Goal: Information Seeking & Learning: Learn about a topic

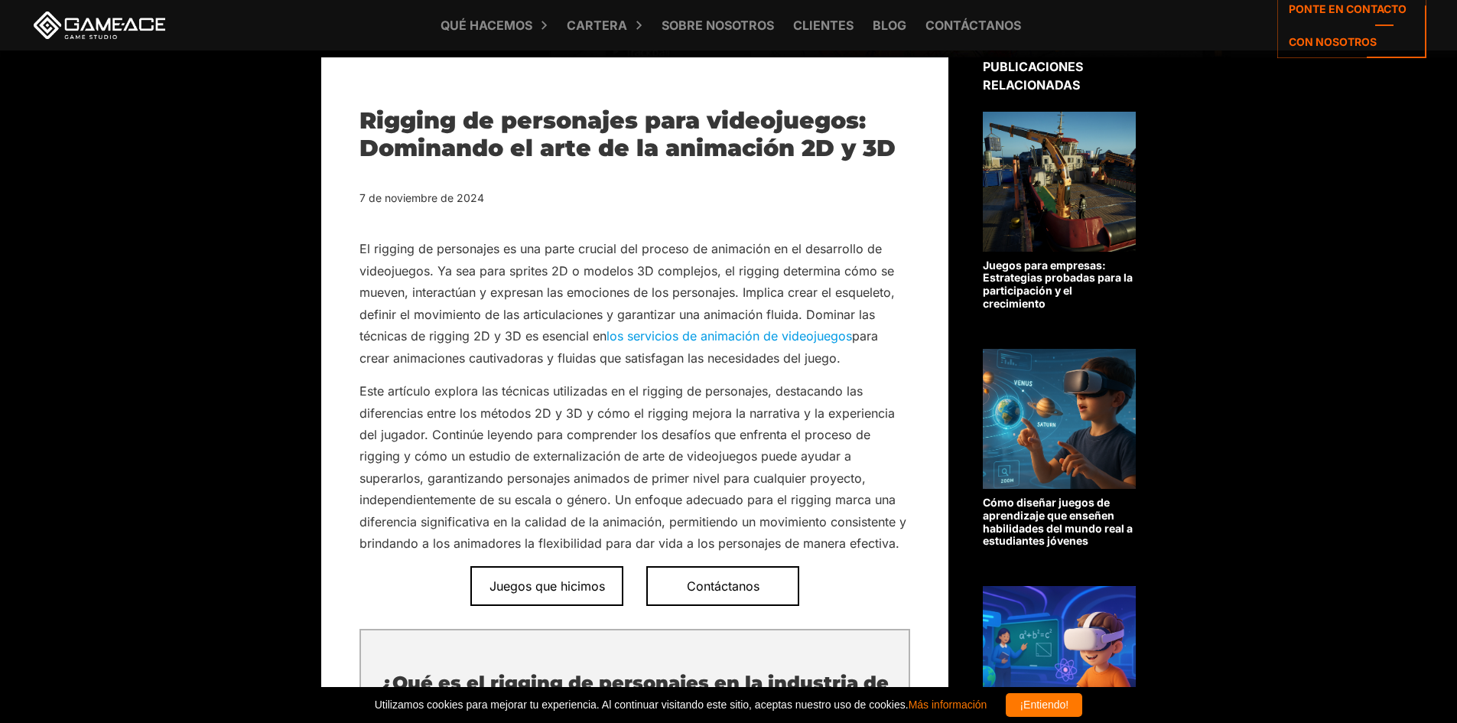
scroll to position [459, 0]
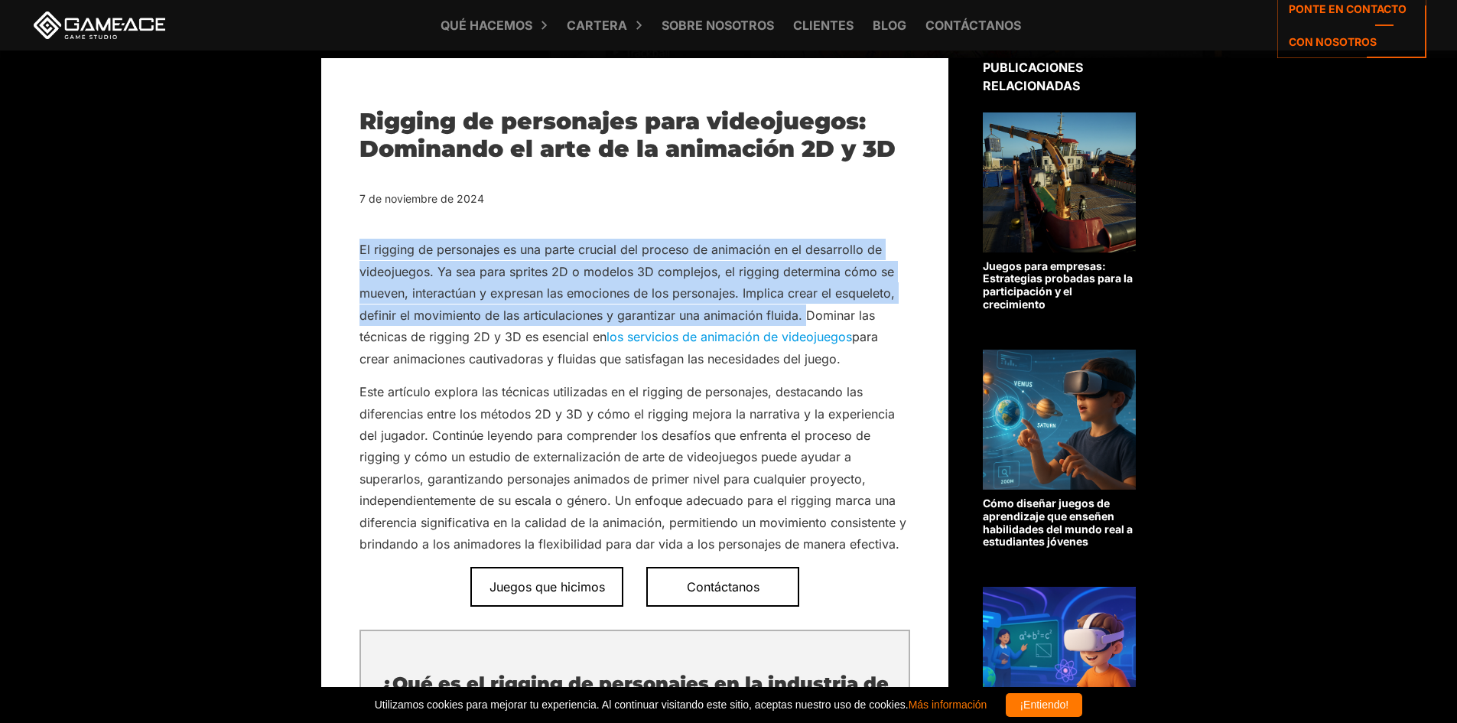
drag, startPoint x: 360, startPoint y: 249, endPoint x: 805, endPoint y: 314, distance: 450.0
click at [805, 314] on font "El rigging de personajes es una parte crucial del proceso de animación en el de…" at bounding box center [626, 293] width 535 height 102
copy font "El rigging de personajes es una parte crucial del proceso de animación en el de…"
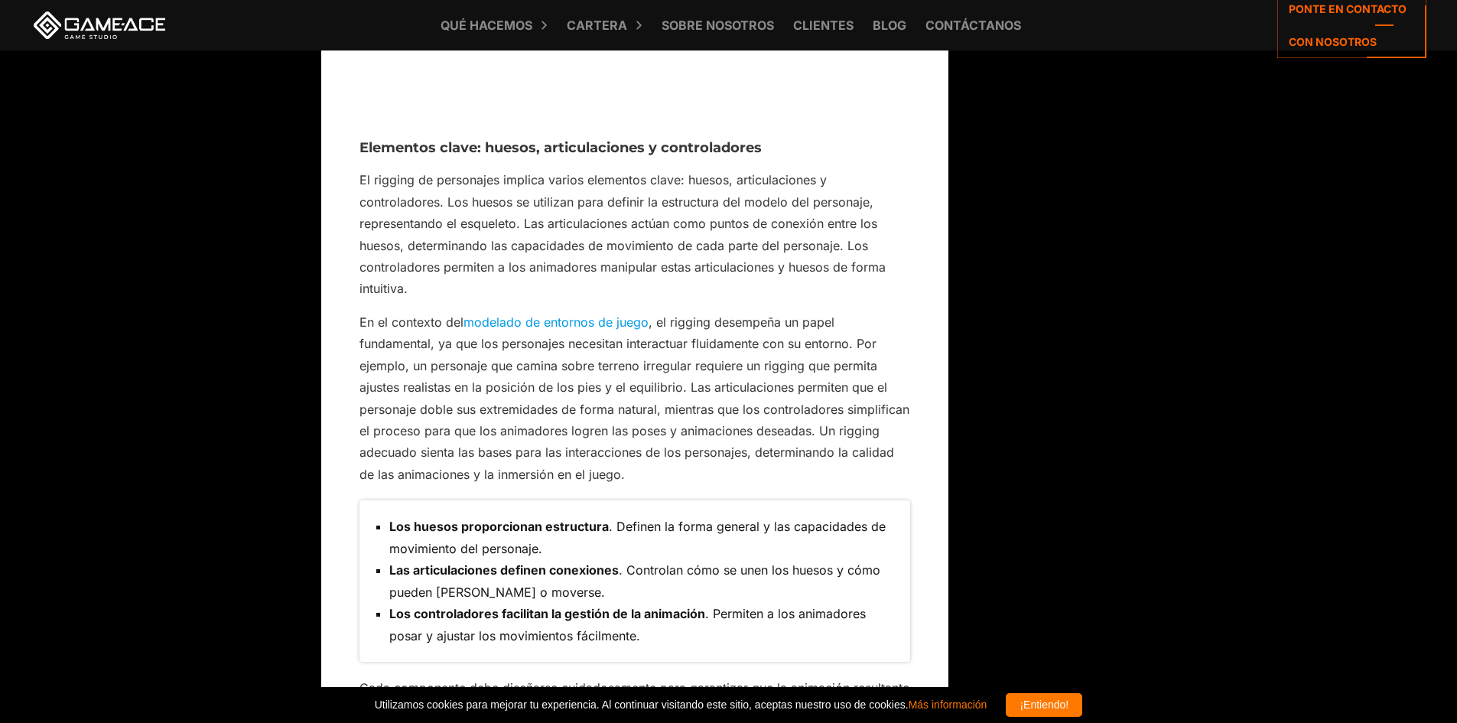
scroll to position [2142, 0]
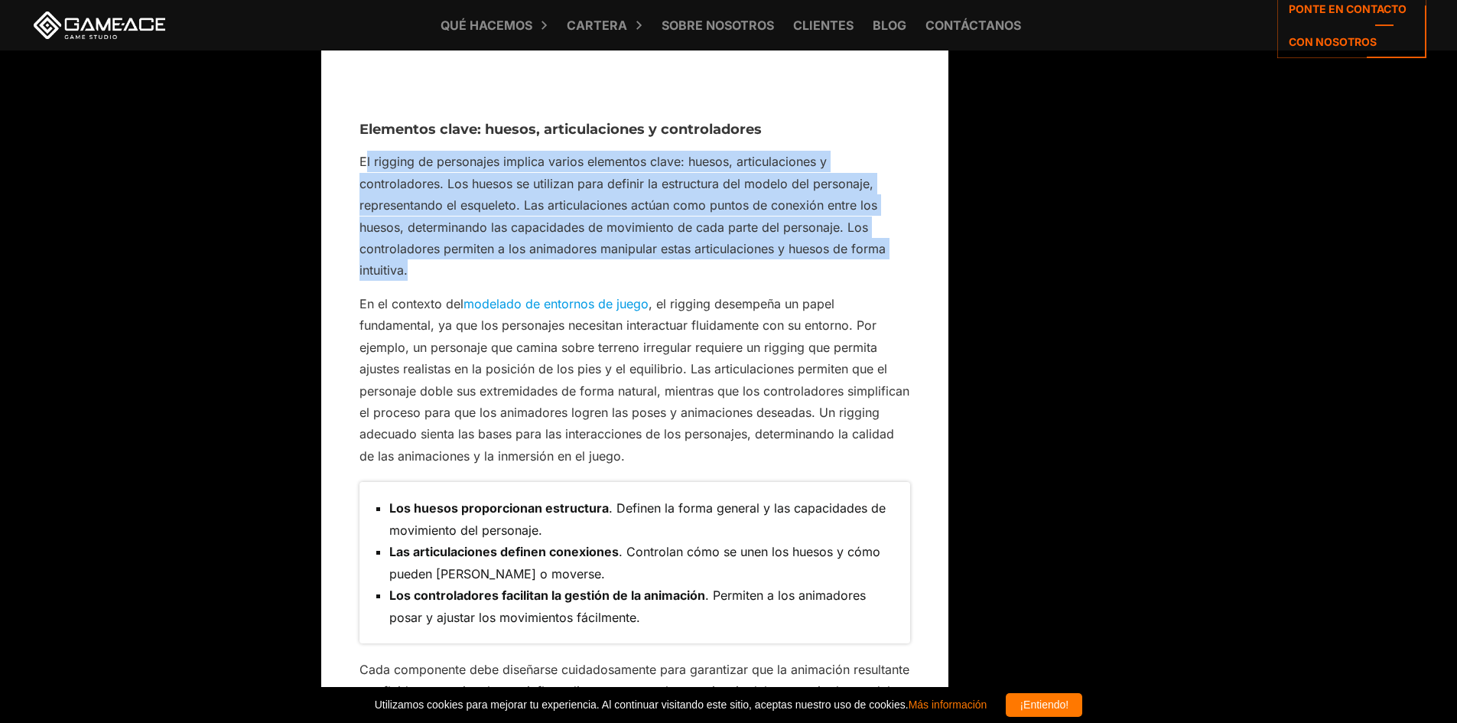
drag, startPoint x: 363, startPoint y: 140, endPoint x: 416, endPoint y: 246, distance: 118.0
click at [416, 246] on p "El rigging de personajes implica varios elementos clave: huesos, articulaciones…" at bounding box center [634, 216] width 551 height 131
click at [383, 163] on font "El rigging de personajes implica varios elementos clave: huesos, articulaciones…" at bounding box center [622, 216] width 526 height 124
drag, startPoint x: 359, startPoint y: 138, endPoint x: 421, endPoint y: 246, distance: 124.7
click at [421, 246] on p "El rigging de personajes implica varios elementos clave: huesos, articulaciones…" at bounding box center [634, 216] width 551 height 131
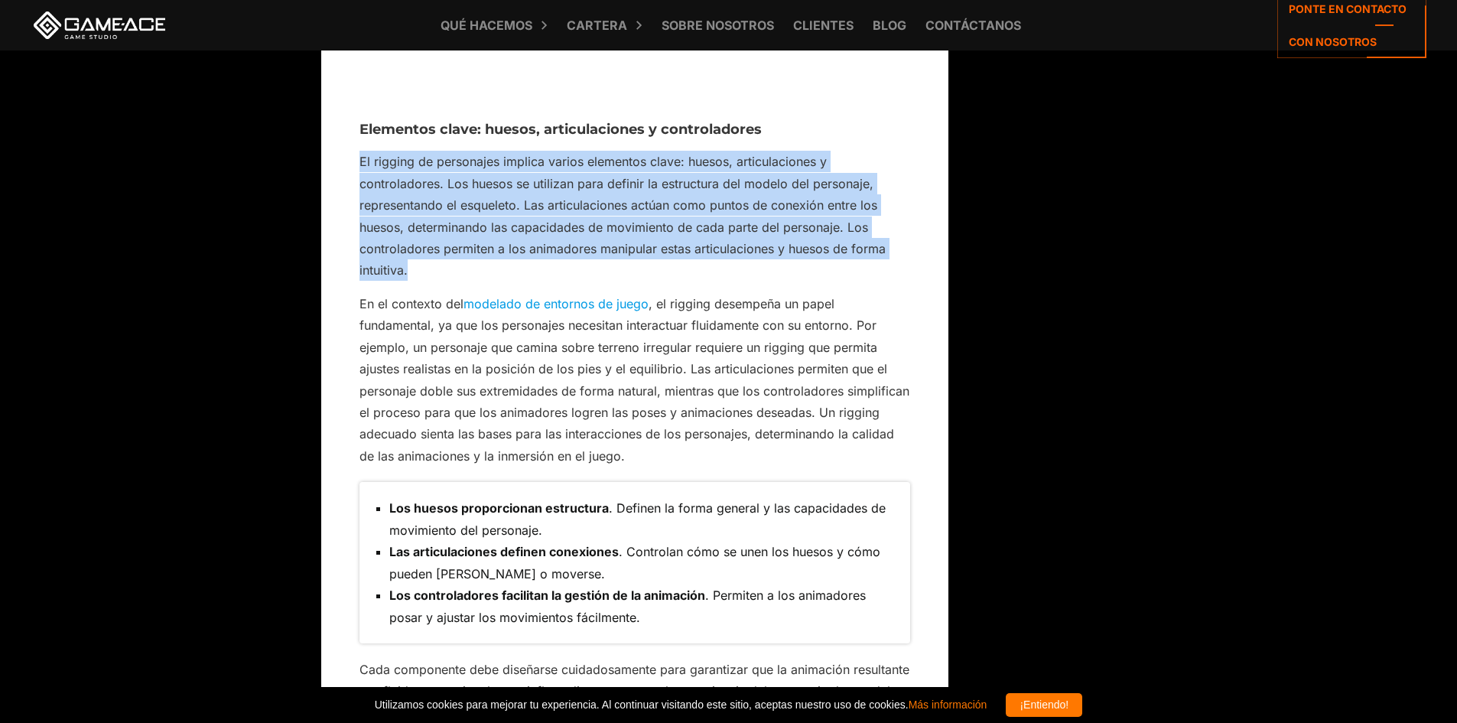
copy font "El rigging de personajes implica varios elementos clave: huesos, articulaciones…"
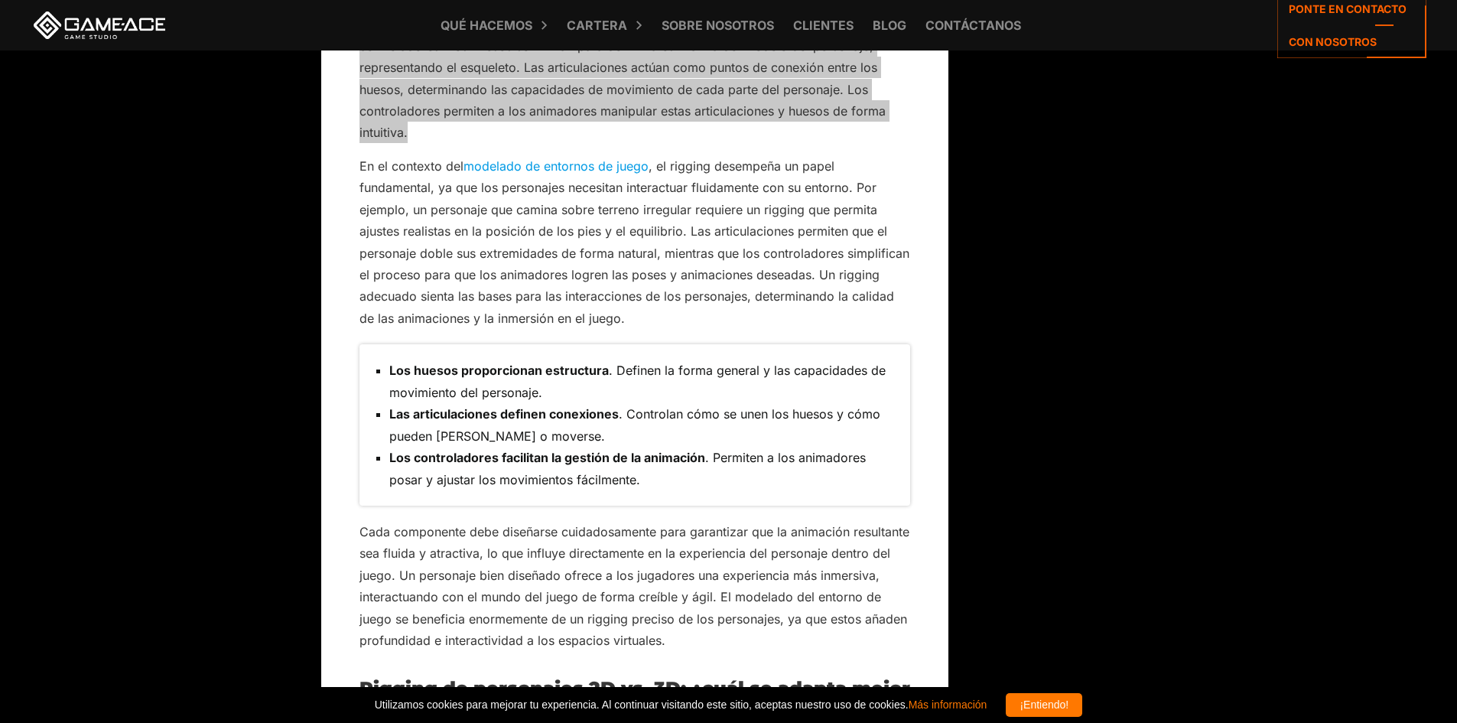
scroll to position [2295, 0]
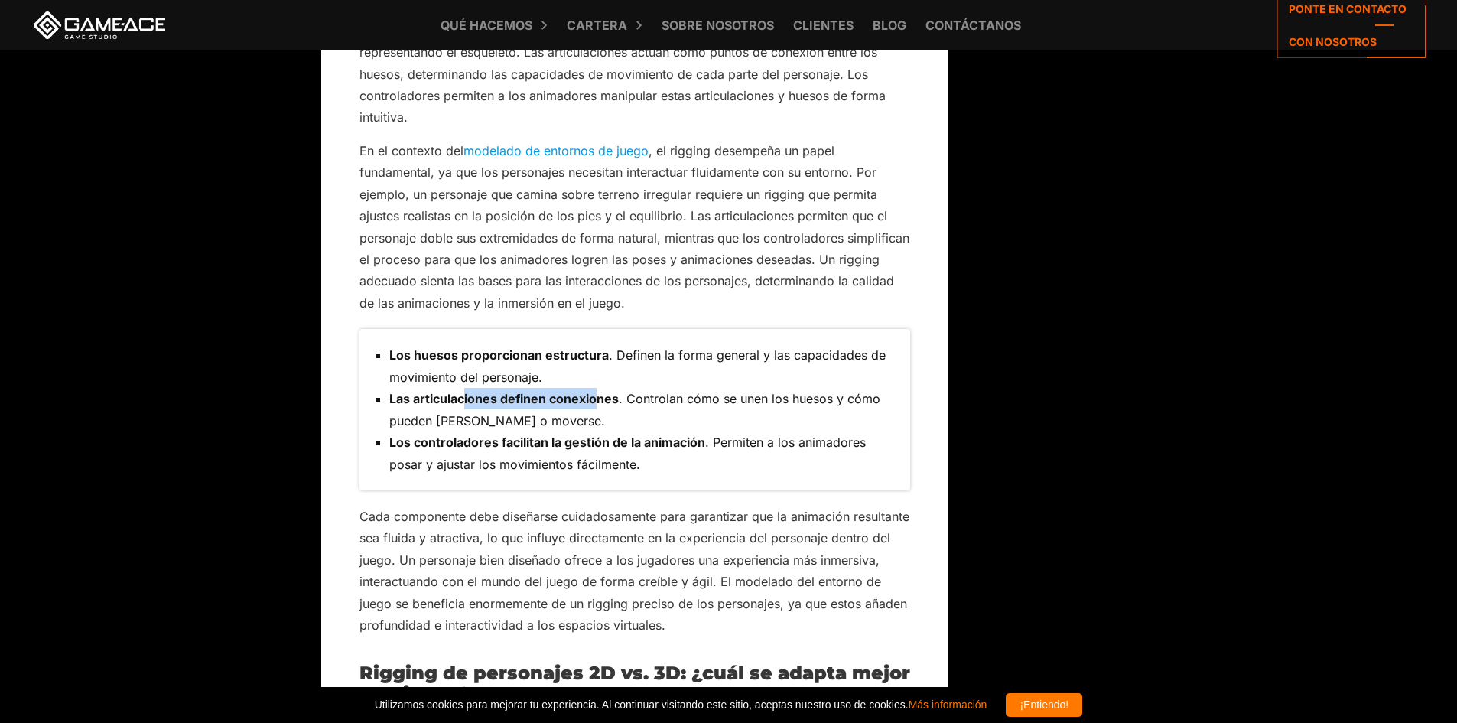
drag, startPoint x: 463, startPoint y: 377, endPoint x: 596, endPoint y: 387, distance: 132.7
click at [596, 388] on li "Las articulaciones definen conexiones . Controlan cómo se unen los huesos y cóm…" at bounding box center [642, 410] width 506 height 44
click at [480, 517] on font "Cada componente debe diseñarse cuidadosamente para garantizar que la animación …" at bounding box center [634, 571] width 550 height 124
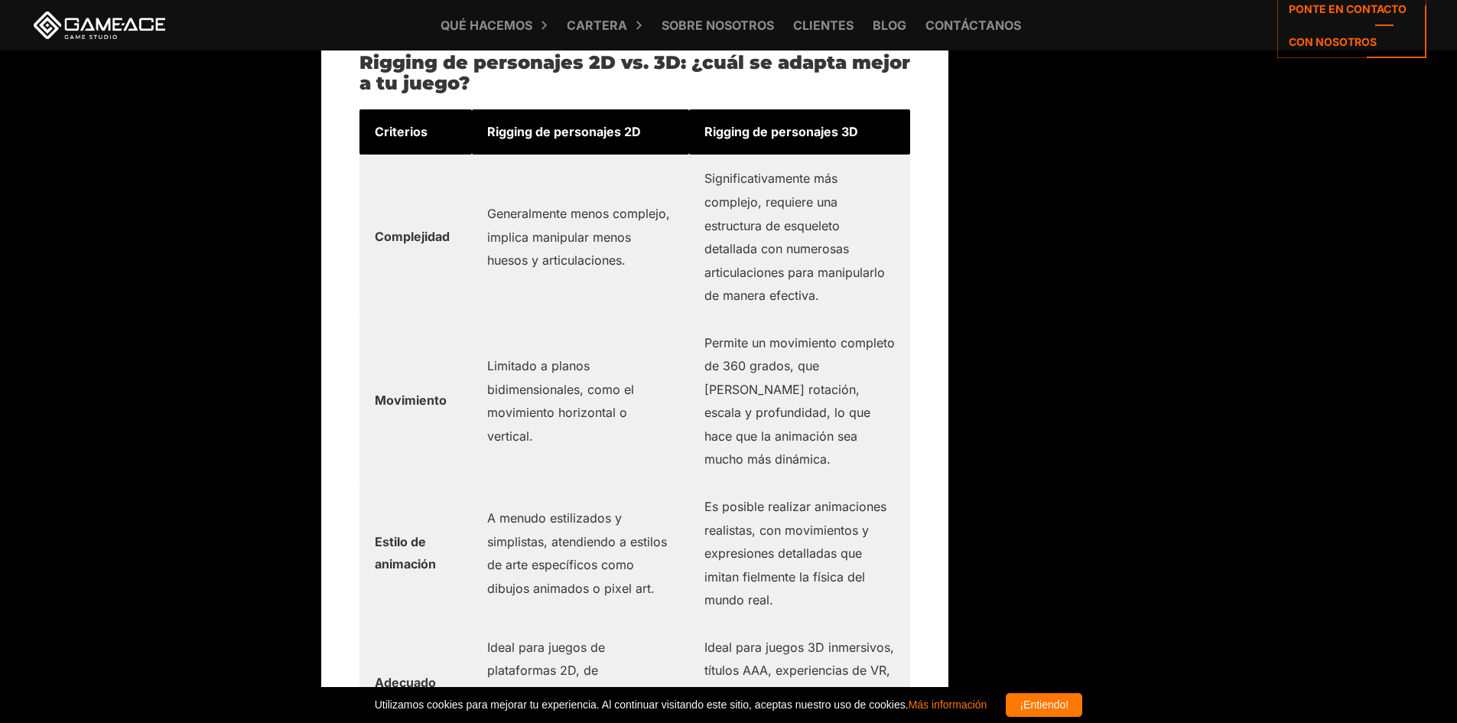
scroll to position [2906, 0]
